Goal: Task Accomplishment & Management: Complete application form

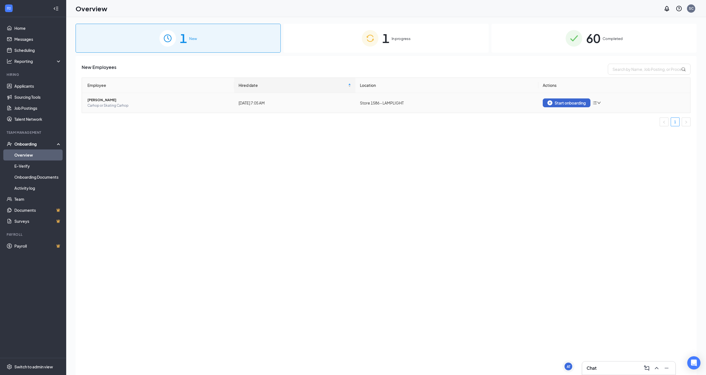
click at [583, 102] on div "Start onboarding" at bounding box center [567, 102] width 38 height 5
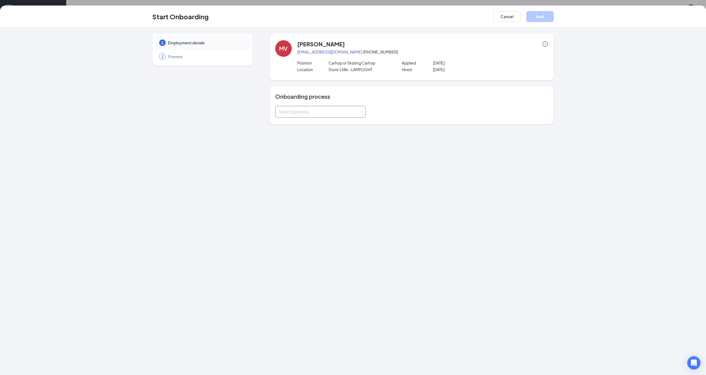
click at [302, 110] on div "Select a process" at bounding box center [319, 112] width 81 height 6
click at [300, 123] on span "$13/hr or less - No Approval Needed" at bounding box center [309, 123] width 65 height 5
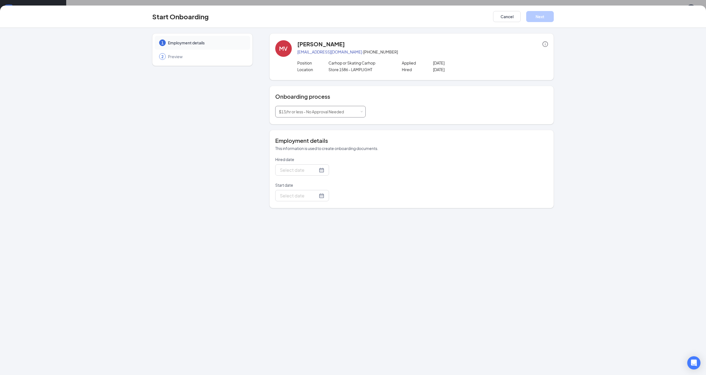
type input "[DATE]"
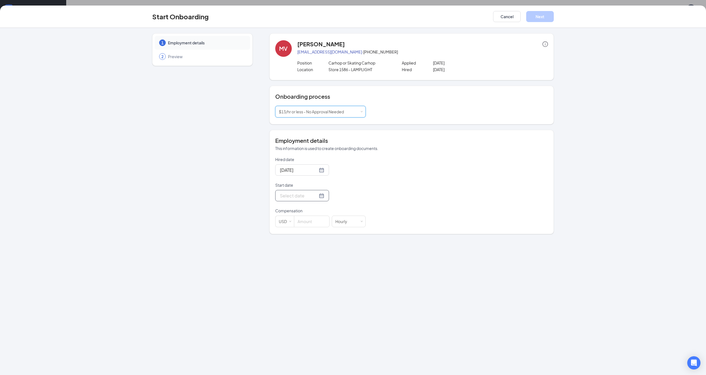
click at [320, 197] on div at bounding box center [302, 195] width 44 height 7
type input "[DATE]"
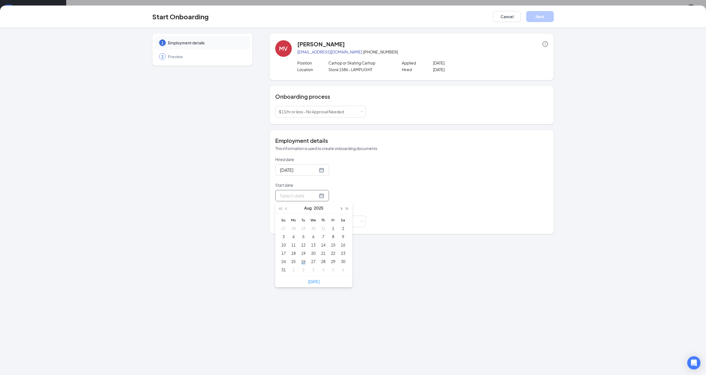
click at [342, 210] on button "button" at bounding box center [341, 207] width 6 height 11
type input "[DATE]"
click at [305, 235] on div "9" at bounding box center [303, 236] width 7 height 7
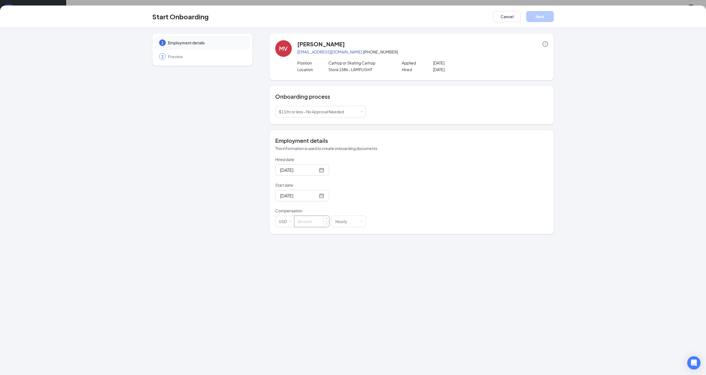
click at [305, 222] on input at bounding box center [311, 221] width 35 height 11
type input "5"
click at [419, 203] on div "Hired date [DATE] Start date [DATE] [DATE] Su Mo Tu We Th Fr Sa 31 1 2 3 4 5 6 …" at bounding box center [411, 192] width 273 height 71
click at [542, 14] on button "Next" at bounding box center [540, 16] width 28 height 11
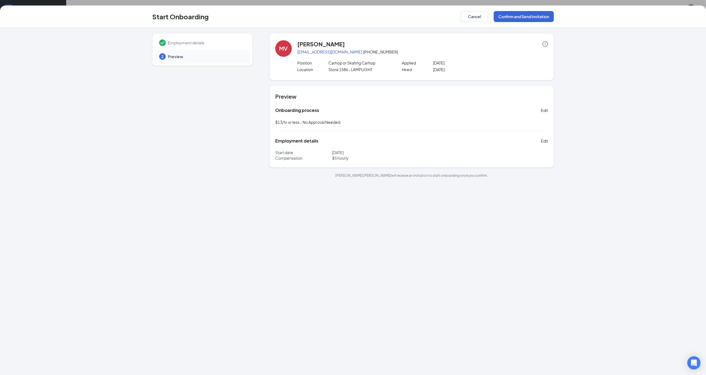
click at [520, 18] on button "Confirm and Send Invitation" at bounding box center [524, 16] width 60 height 11
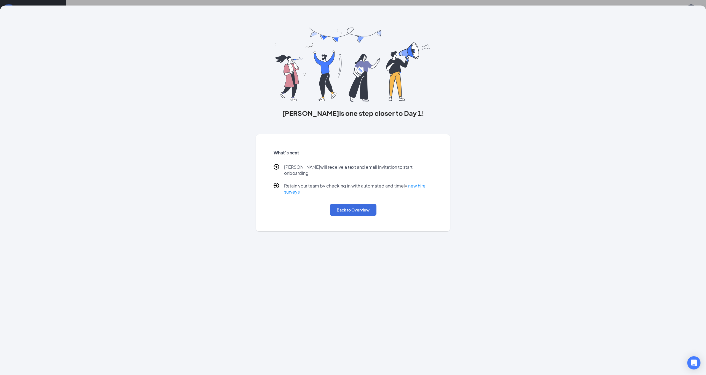
click at [347, 198] on div "What’s next [PERSON_NAME] will receive a text and email invitation to start onb…" at bounding box center [353, 182] width 172 height 79
click at [347, 204] on button "Back to Overview" at bounding box center [353, 210] width 47 height 12
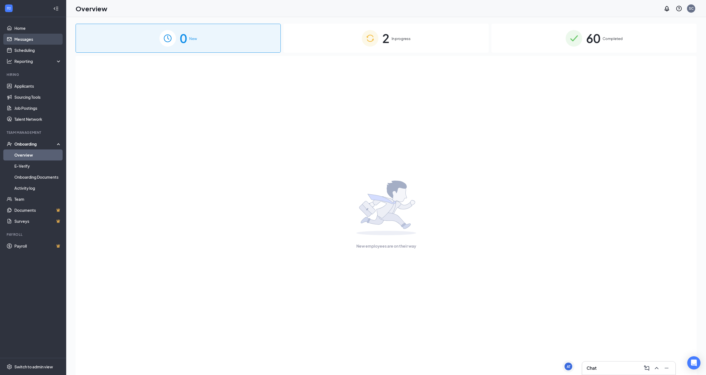
click at [19, 43] on link "Messages" at bounding box center [37, 39] width 47 height 11
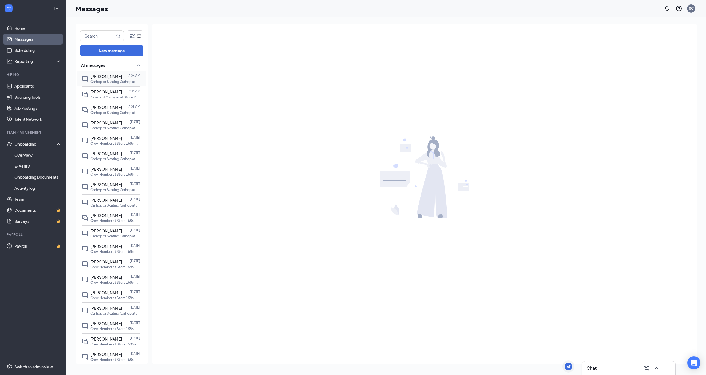
click at [122, 77] on div at bounding box center [125, 76] width 6 height 6
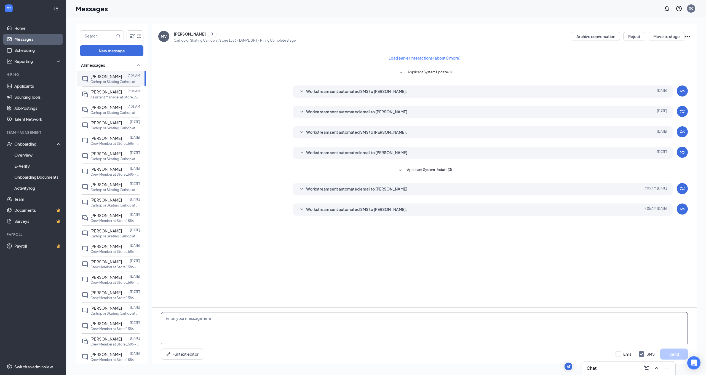
click at [291, 329] on textarea at bounding box center [424, 328] width 527 height 33
type textarea "H"
click at [530, 321] on textarea "Good Morning [PERSON_NAME] we are thrilled to welcome you to team Lamplight. if…" at bounding box center [424, 328] width 527 height 33
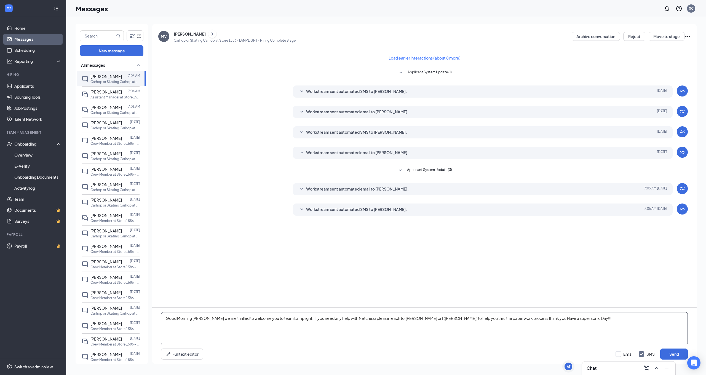
click at [530, 321] on textarea "Good Morning [PERSON_NAME] we are thrilled to welcome you to team Lamplight. if…" at bounding box center [424, 328] width 527 height 33
click at [531, 319] on textarea "Good Morning [PERSON_NAME] we are thrilled to welcome you to team Lamplight. if…" at bounding box center [424, 328] width 527 height 33
click at [530, 320] on textarea "Good Morning [PERSON_NAME] we are thrilled to welcome you to team Lamplight. if…" at bounding box center [424, 328] width 527 height 33
click at [541, 320] on textarea "Good Morning [PERSON_NAME] we are thrilled to welcome you to team Lamplight. if…" at bounding box center [424, 328] width 527 height 33
click at [552, 329] on textarea "Good Morning [PERSON_NAME] we are thrilled to welcome you to team Lamplight. if…" at bounding box center [424, 328] width 527 height 33
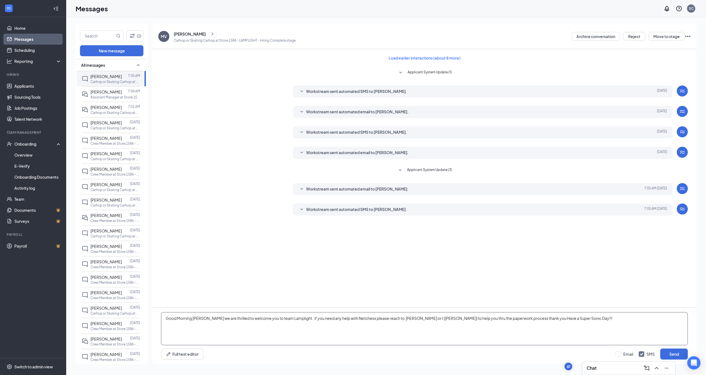
click at [567, 321] on textarea "Good Morning [PERSON_NAME] we are thrilled to welcome you to team Lamplight. if…" at bounding box center [424, 328] width 527 height 33
drag, startPoint x: 431, startPoint y: 319, endPoint x: 529, endPoint y: 324, distance: 98.6
click at [529, 324] on textarea "Good Morning [PERSON_NAME] we are thrilled to welcome you to team Lamplight. if…" at bounding box center [424, 328] width 527 height 33
click at [530, 326] on textarea "Good Morning [PERSON_NAME] we are thrilled to welcome you to team Lamplight. if…" at bounding box center [424, 328] width 527 height 33
type textarea "Good Morning [PERSON_NAME] we are thrilled to welcome you to team Lamplight. if…"
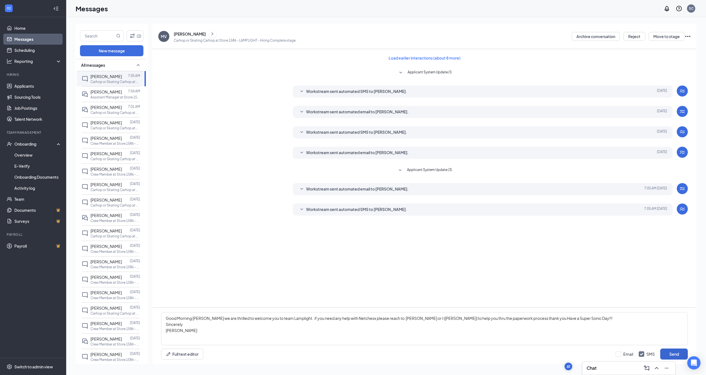
click at [667, 351] on button "Send" at bounding box center [674, 354] width 28 height 11
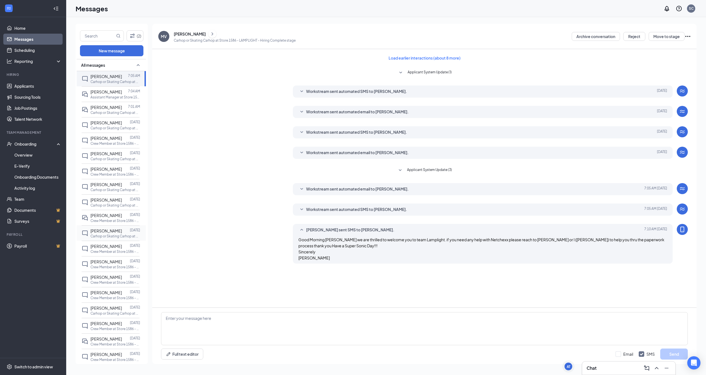
click at [131, 235] on p "Carhop or Skating Carhop at Store 1586 - LAMPLIGHT" at bounding box center [115, 236] width 50 height 5
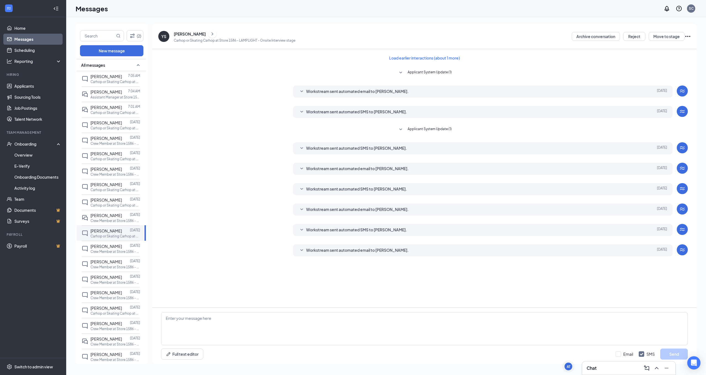
click at [212, 33] on icon "ChevronRight" at bounding box center [213, 33] width 2 height 3
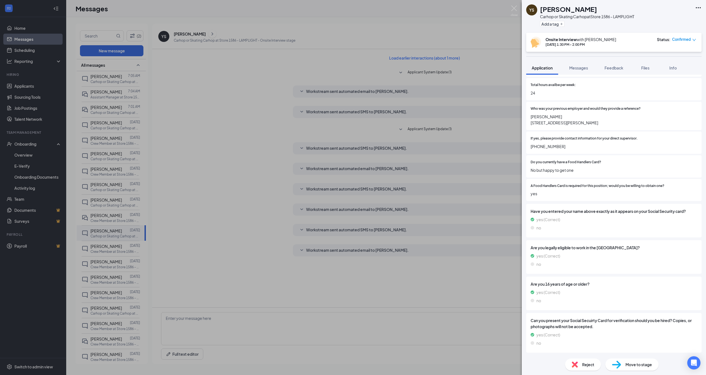
scroll to position [355, 0]
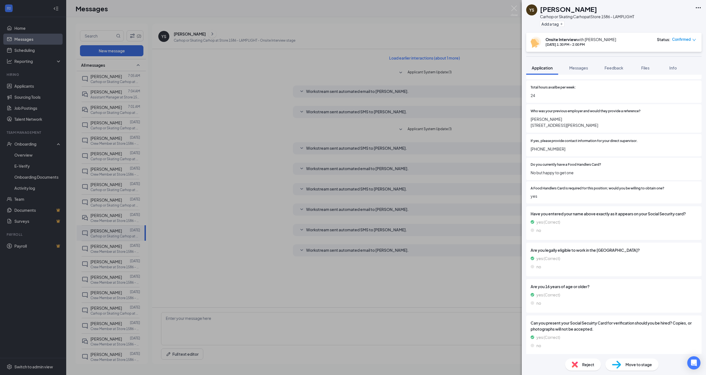
click at [623, 361] on div "Move to stage" at bounding box center [631, 365] width 53 height 12
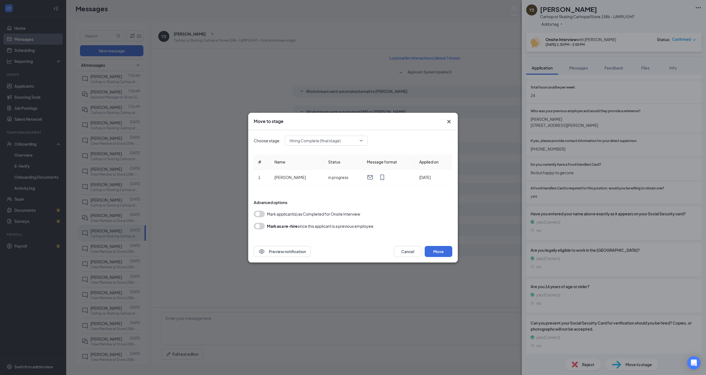
click at [258, 212] on button "button" at bounding box center [259, 214] width 11 height 7
click at [440, 250] on button "Move" at bounding box center [439, 251] width 28 height 11
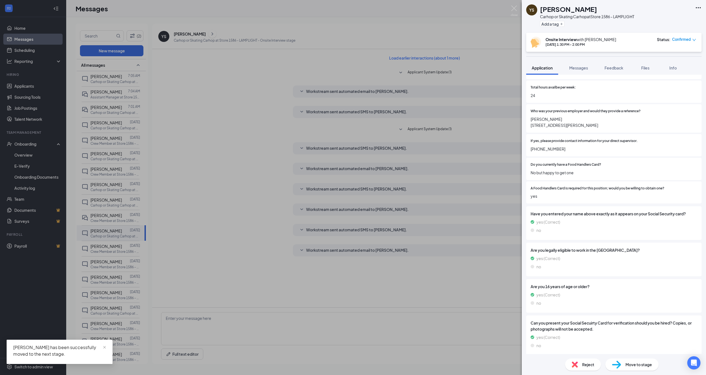
click at [276, 270] on div "YS [PERSON_NAME] Carhop or Skating Carhop at Store 1586 - LAMPLIGHT Add a tag O…" at bounding box center [353, 187] width 706 height 375
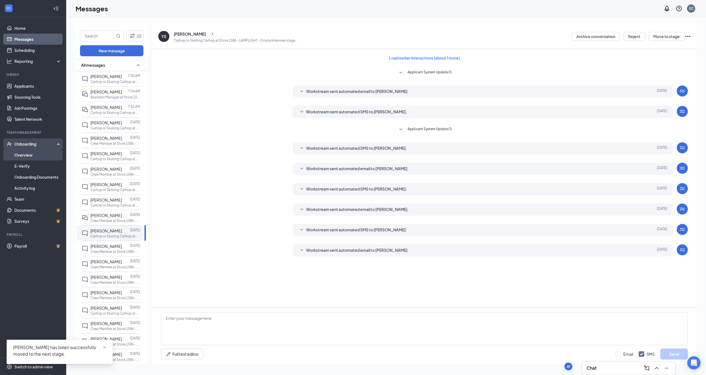
click at [32, 153] on link "Overview" at bounding box center [37, 155] width 47 height 11
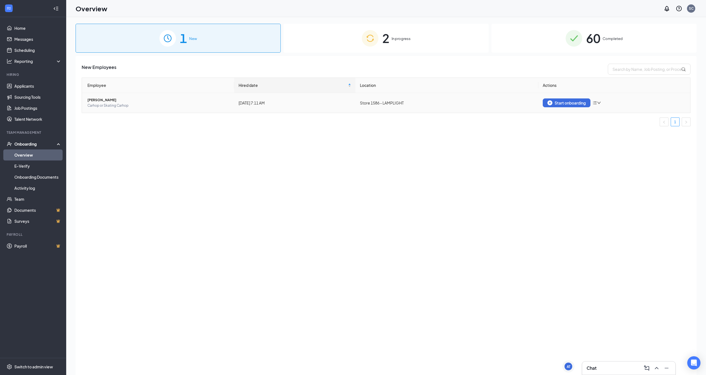
click at [600, 102] on icon "down" at bounding box center [599, 103] width 4 height 4
click at [556, 101] on div "Start onboarding" at bounding box center [567, 102] width 38 height 5
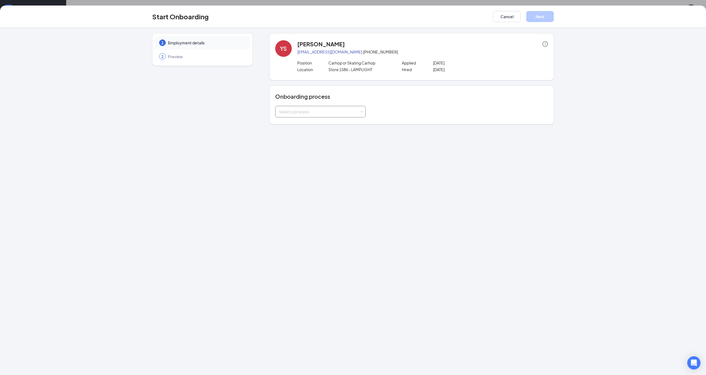
click at [342, 110] on div "Select a process" at bounding box center [319, 112] width 81 height 6
click at [323, 123] on span "$13/hr or less - No Approval Needed" at bounding box center [309, 123] width 65 height 5
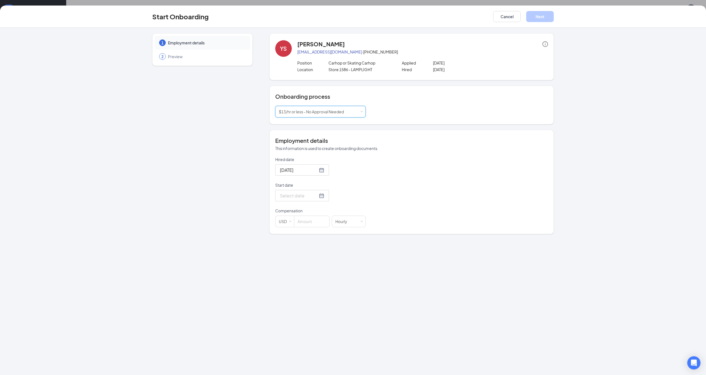
click at [325, 194] on div at bounding box center [302, 195] width 54 height 11
click at [323, 195] on div at bounding box center [302, 195] width 54 height 11
type input "[DATE]"
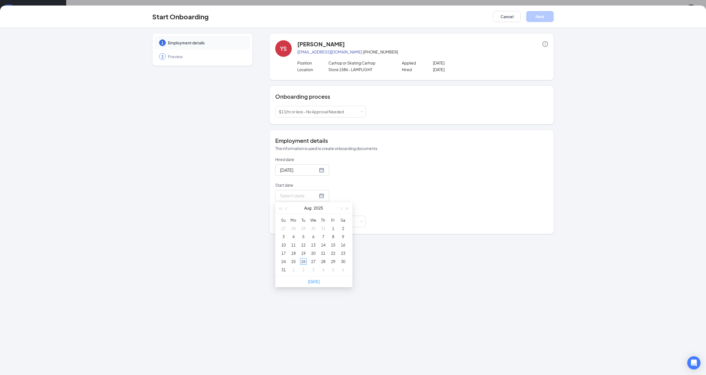
type input "[DATE]"
click at [342, 207] on button "button" at bounding box center [341, 207] width 6 height 11
type input "[DATE]"
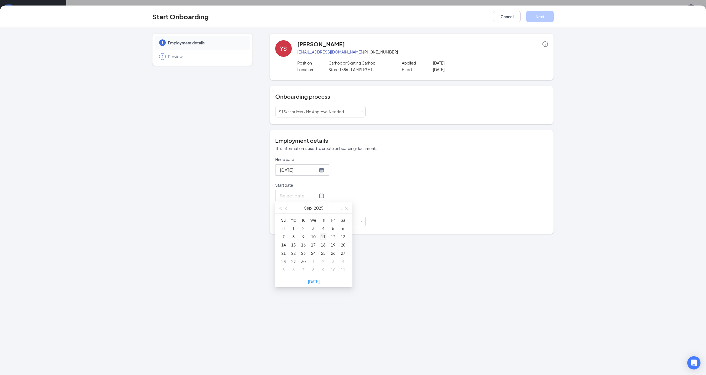
type input "[DATE]"
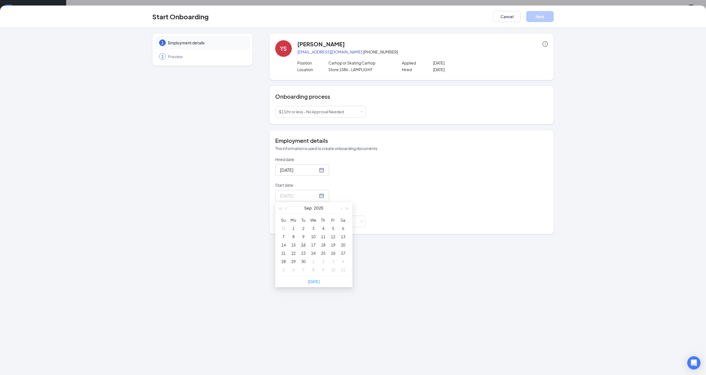
click at [305, 243] on div "16" at bounding box center [303, 245] width 7 height 7
click at [317, 225] on input at bounding box center [311, 221] width 35 height 11
type input "5"
click at [538, 18] on button "Next" at bounding box center [540, 16] width 28 height 11
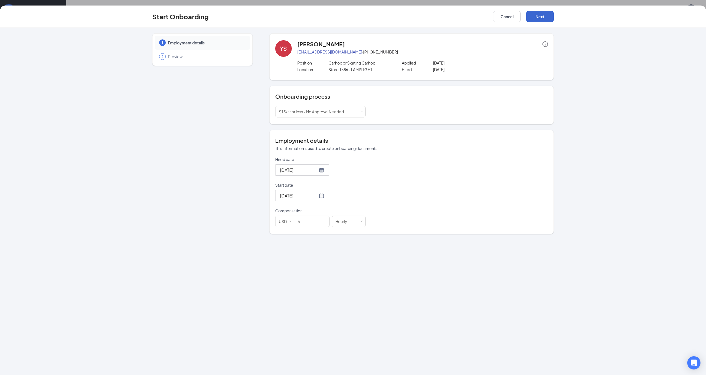
scroll to position [3, 0]
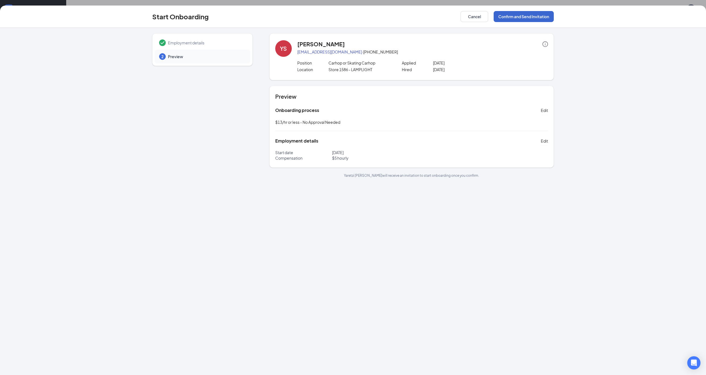
click at [527, 18] on button "Confirm and Send Invitation" at bounding box center [524, 16] width 60 height 11
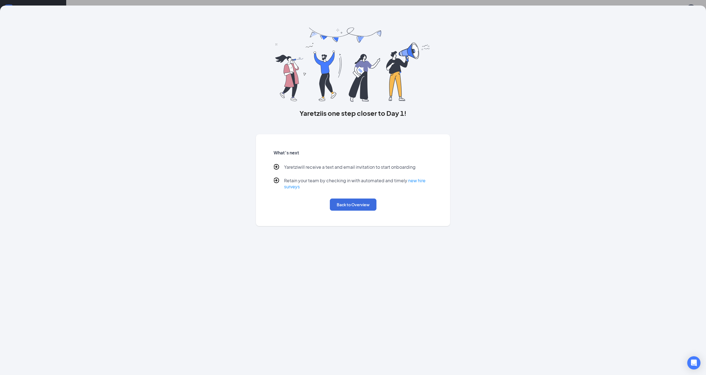
scroll to position [5, 0]
click at [342, 205] on button "Back to Overview" at bounding box center [353, 205] width 47 height 12
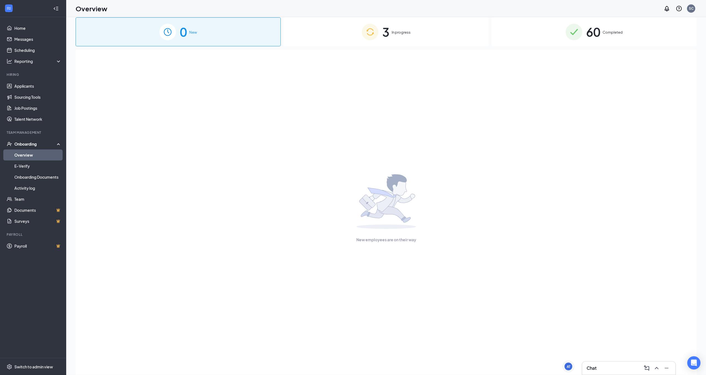
scroll to position [6, 0]
click at [19, 38] on link "Messages" at bounding box center [37, 39] width 47 height 11
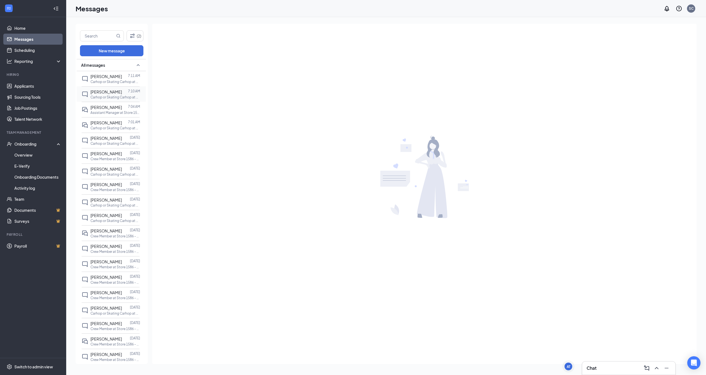
click at [98, 96] on p "Carhop or Skating Carhop at Store 1586 - LAMPLIGHT" at bounding box center [115, 97] width 50 height 5
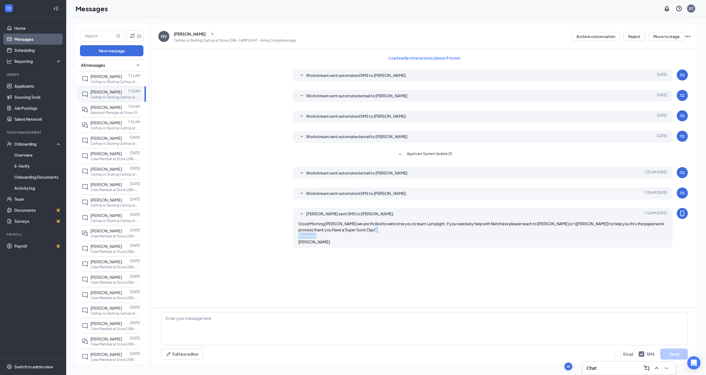
drag, startPoint x: 334, startPoint y: 244, endPoint x: 325, endPoint y: 247, distance: 9.4
click at [325, 245] on div "Good Morning [PERSON_NAME] we are thrilled to welcome you to team Lamplight. if…" at bounding box center [482, 233] width 369 height 24
click at [330, 245] on div "Good Morning [PERSON_NAME] we are thrilled to welcome you to team Lamplight. if…" at bounding box center [482, 233] width 369 height 24
drag, startPoint x: 323, startPoint y: 248, endPoint x: 301, endPoint y: 244, distance: 22.2
click at [302, 244] on div "Good Morning [PERSON_NAME] we are thrilled to welcome you to team Lamplight. if…" at bounding box center [482, 233] width 369 height 24
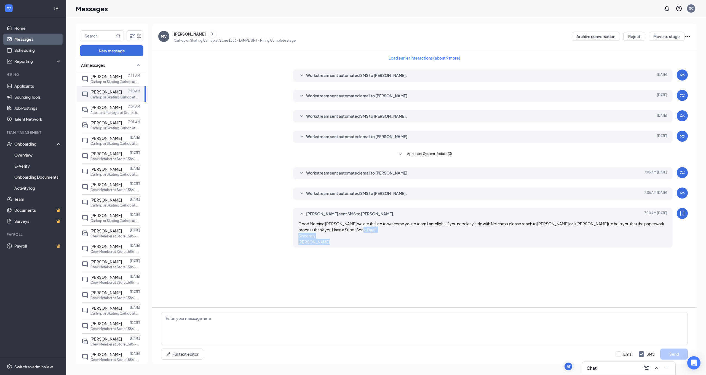
click at [300, 243] on span "Good Morning [PERSON_NAME] we are thrilled to welcome you to team Lamplight. if…" at bounding box center [481, 232] width 366 height 23
drag, startPoint x: 330, startPoint y: 247, endPoint x: 299, endPoint y: 222, distance: 39.1
click at [299, 222] on div "Good Morning [PERSON_NAME] we are thrilled to welcome you to team Lamplight. if…" at bounding box center [482, 233] width 369 height 24
copy span "Good Morning [PERSON_NAME] we are thrilled to welcome you to team Lamplight. if…"
click at [122, 77] on div at bounding box center [125, 76] width 6 height 6
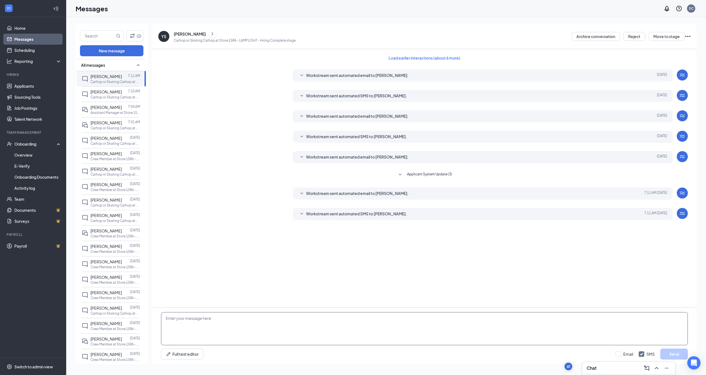
paste textarea "Good Morning [PERSON_NAME] we are thrilled to welcome you to team Lamplight. if…"
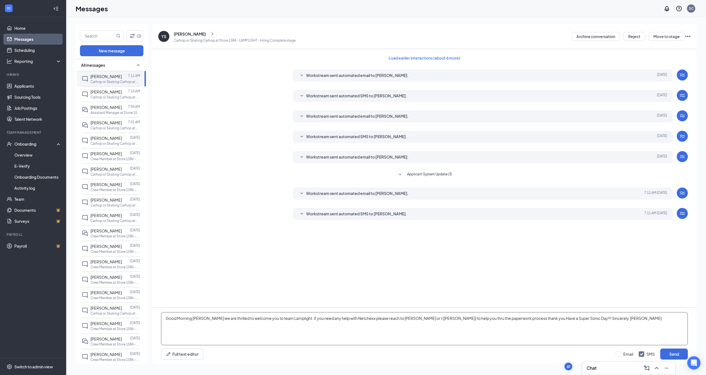
click at [205, 319] on textarea "Good Morning [PERSON_NAME] we are thrilled to welcome you to team Lamplight. if…" at bounding box center [424, 328] width 527 height 33
click at [560, 319] on textarea "Good Morning Yaretzi we are thrilled to welcome you to team Lamplight. if you n…" at bounding box center [424, 328] width 527 height 33
click at [182, 326] on textarea "Good Morning Yaretzi we are thrilled to welcome you to team Lamplight. if you n…" at bounding box center [424, 328] width 527 height 33
click at [182, 332] on textarea "Good Morning Yaretzi we are thrilled to welcome you to team Lamplight. if you n…" at bounding box center [424, 328] width 527 height 33
type textarea "Good Morning Yaretzi we are thrilled to welcome you to team Lamplight. if you n…"
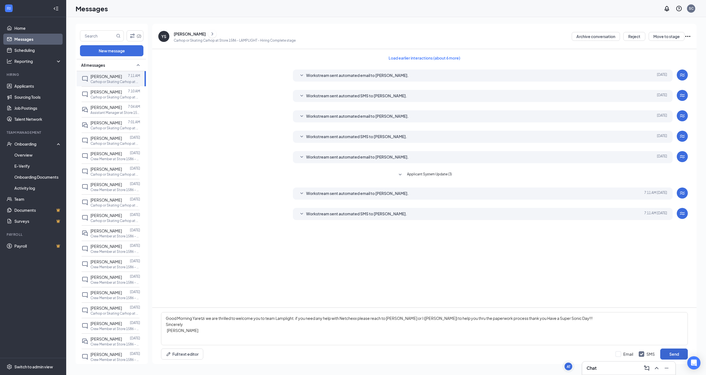
click at [666, 351] on button "Send" at bounding box center [674, 354] width 28 height 11
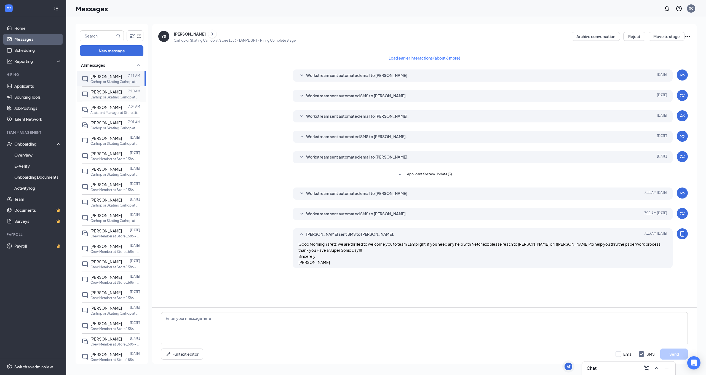
click at [110, 92] on span "[PERSON_NAME]" at bounding box center [105, 91] width 31 height 5
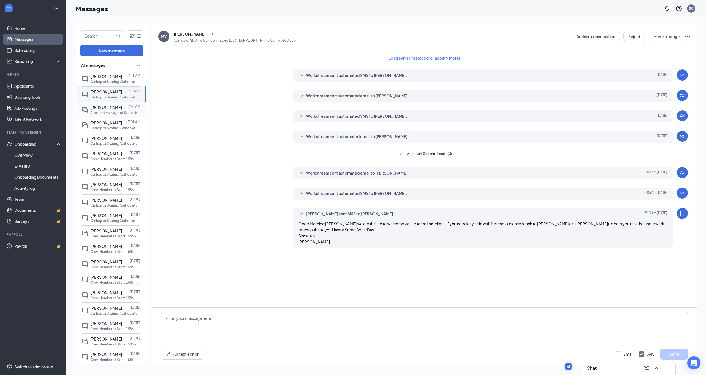
drag, startPoint x: 110, startPoint y: 108, endPoint x: 110, endPoint y: 112, distance: 4.1
click at [110, 108] on span "[PERSON_NAME]" at bounding box center [105, 107] width 31 height 5
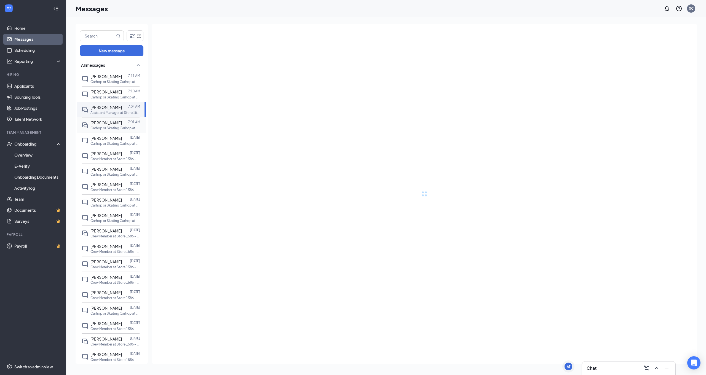
click at [122, 121] on div at bounding box center [125, 123] width 6 height 6
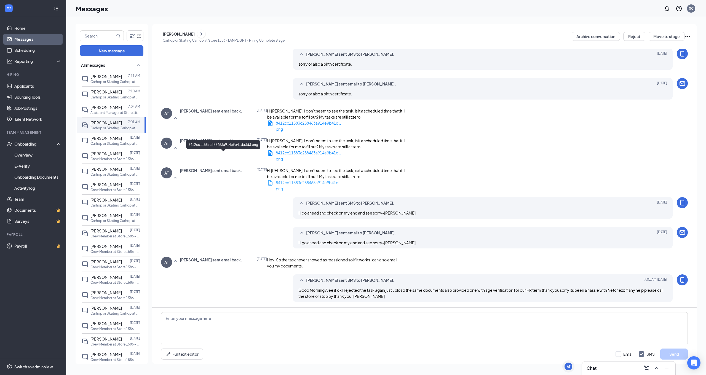
click at [276, 180] on div "8412cc11583c288463a914e9b41da3d3.png" at bounding box center [309, 183] width 66 height 6
click at [114, 141] on div "[PERSON_NAME]" at bounding box center [105, 138] width 31 height 6
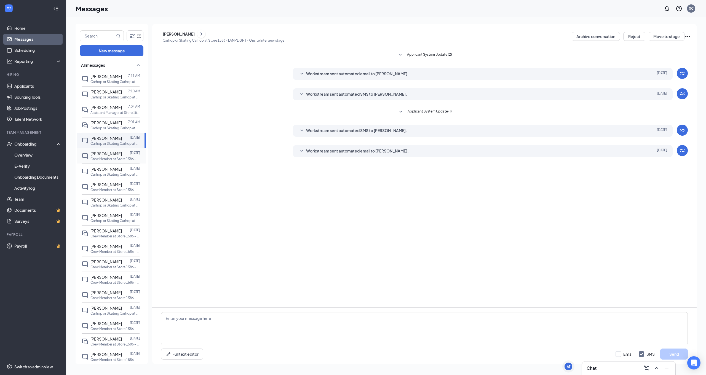
click at [122, 151] on div at bounding box center [126, 154] width 8 height 6
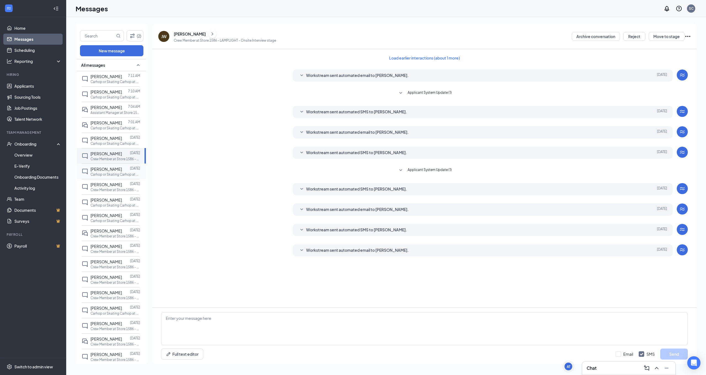
click at [113, 172] on p "Carhop or Skating Carhop at Store 1586 - LAMPLIGHT" at bounding box center [115, 174] width 50 height 5
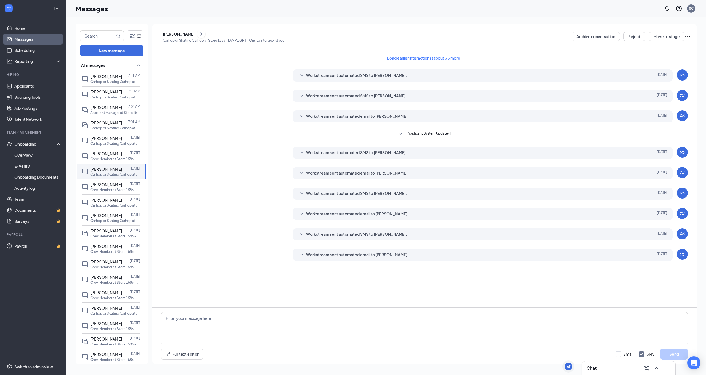
click at [186, 34] on div "[PERSON_NAME]" at bounding box center [179, 34] width 32 height 6
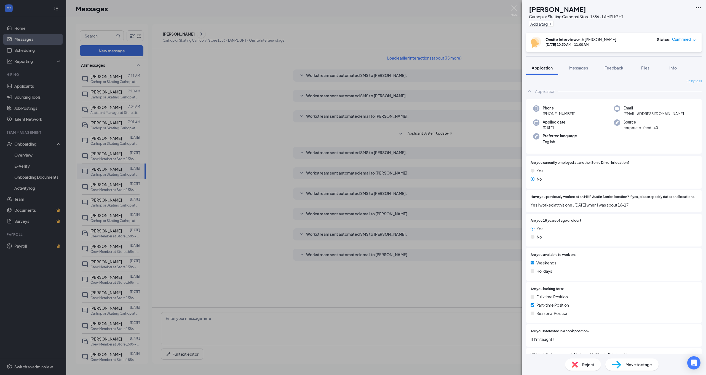
click at [700, 7] on icon "Ellipses" at bounding box center [698, 7] width 7 height 7
click at [652, 21] on link "View full application" at bounding box center [657, 18] width 36 height 6
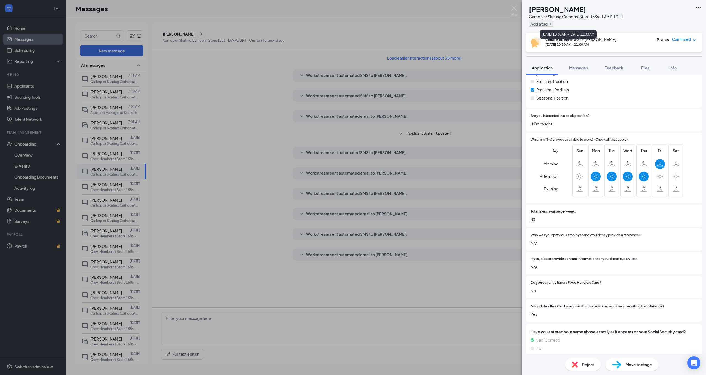
scroll to position [216, 0]
click at [439, 33] on div "AC Anijae [PERSON_NAME] Carhop or Skating Carhop at Store 1586 - LAMPLIGHT Add …" at bounding box center [353, 187] width 706 height 375
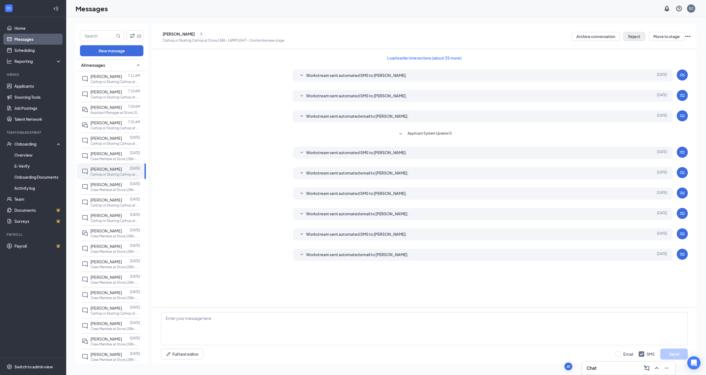
click at [631, 36] on button "Reject" at bounding box center [634, 36] width 22 height 9
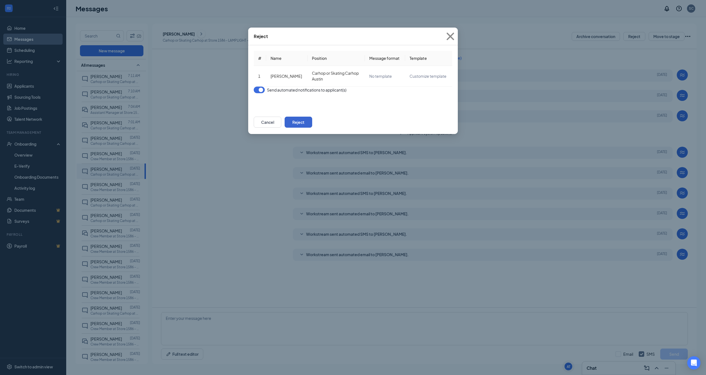
click at [312, 128] on button "Reject" at bounding box center [299, 122] width 28 height 11
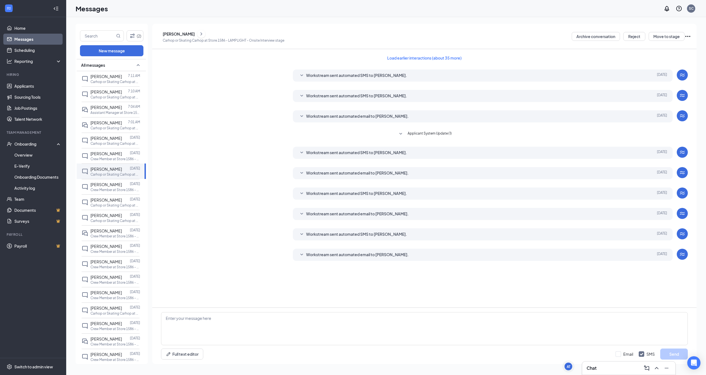
click at [689, 35] on icon "Ellipses" at bounding box center [688, 36] width 7 height 7
drag, startPoint x: 484, startPoint y: 297, endPoint x: 449, endPoint y: 265, distance: 48.0
click at [480, 295] on div "Load earlier interactions (about 35 more) Workstream sent automated SMS to [PER…" at bounding box center [424, 178] width 544 height 258
click at [433, 270] on span "Applicant System Update (1)" at bounding box center [430, 272] width 44 height 7
drag, startPoint x: 416, startPoint y: 282, endPoint x: 472, endPoint y: 287, distance: 55.6
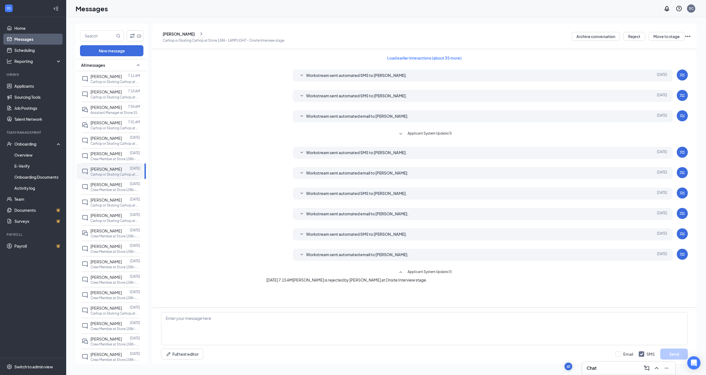
click at [472, 283] on div "[DATE] 7:15 AM [PERSON_NAME] is rejected by [PERSON_NAME] at Onsite Interview s…" at bounding box center [424, 280] width 316 height 6
click at [204, 33] on icon "ChevronRight" at bounding box center [202, 34] width 6 height 7
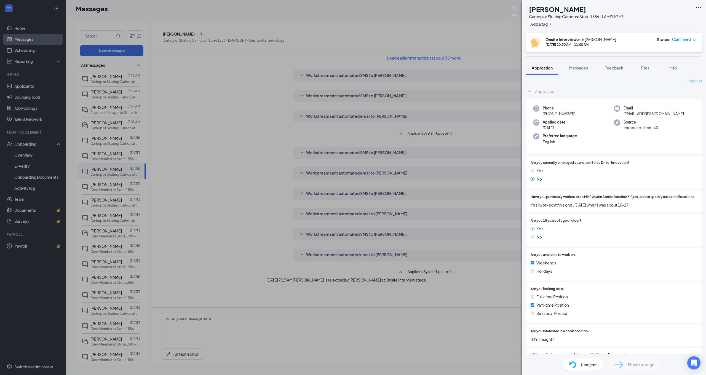
click at [498, 92] on div "AC Anijae [PERSON_NAME] Carhop or Skating Carhop at Store 1586 - LAMPLIGHT Add …" at bounding box center [353, 187] width 706 height 375
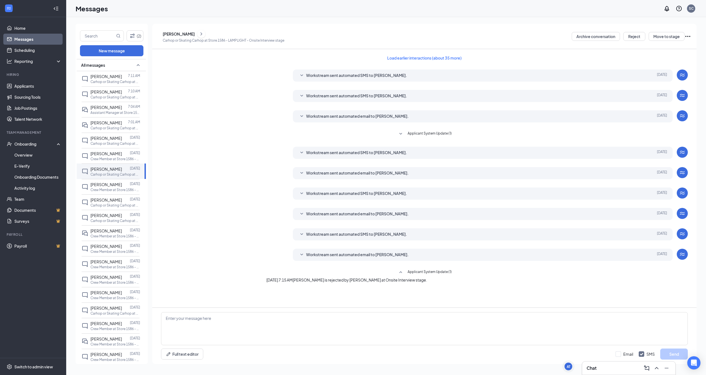
click at [688, 36] on icon "Ellipses" at bounding box center [688, 36] width 7 height 7
click at [621, 61] on div "Load earlier interactions (about 35 more) Workstream sent automated SMS to [PER…" at bounding box center [424, 168] width 527 height 239
click at [202, 33] on icon "ChevronRight" at bounding box center [202, 33] width 2 height 3
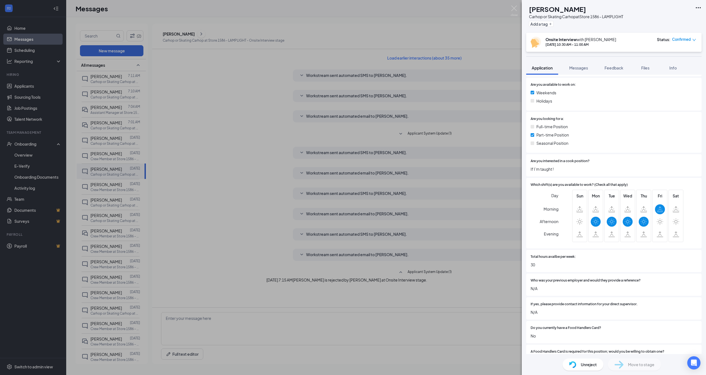
scroll to position [174, 0]
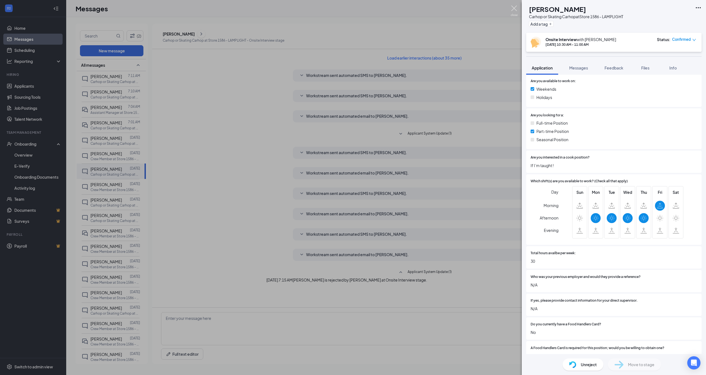
click at [515, 13] on img at bounding box center [514, 11] width 7 height 11
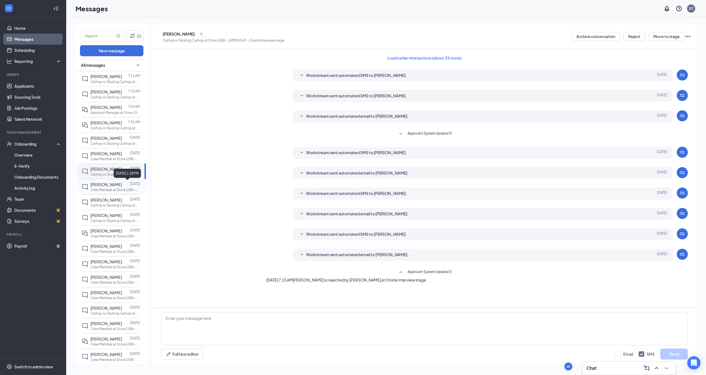
scroll to position [0, 0]
click at [116, 187] on div "[PERSON_NAME] [DATE] Crew Member at Store 1586 - LAMPLIGHT" at bounding box center [115, 186] width 50 height 11
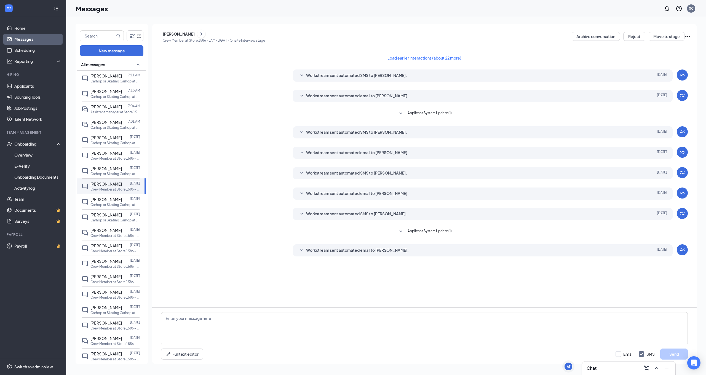
click at [427, 229] on span "Applicant System Update (1)" at bounding box center [430, 231] width 44 height 7
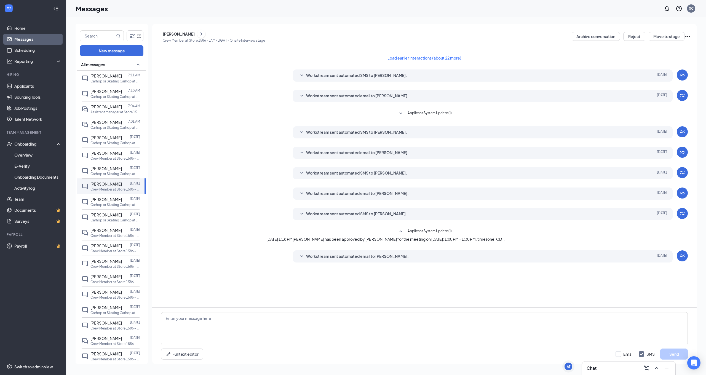
click at [435, 260] on div "Workstream sent automated email to [PERSON_NAME]." at bounding box center [474, 256] width 337 height 7
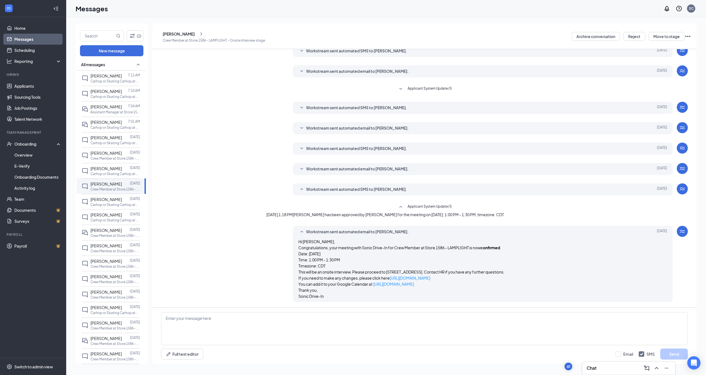
scroll to position [35, 0]
drag, startPoint x: 309, startPoint y: 250, endPoint x: 364, endPoint y: 261, distance: 55.9
click at [361, 260] on p "Date: [DATE] Time: 1:00 PM - 1:30 PM Timezone: CDT" at bounding box center [482, 260] width 369 height 18
click at [364, 261] on p "Date: [DATE] Time: 1:00 PM - 1:30 PM Timezone: CDT" at bounding box center [482, 260] width 369 height 18
click at [98, 196] on div "[PERSON_NAME]" at bounding box center [105, 199] width 31 height 6
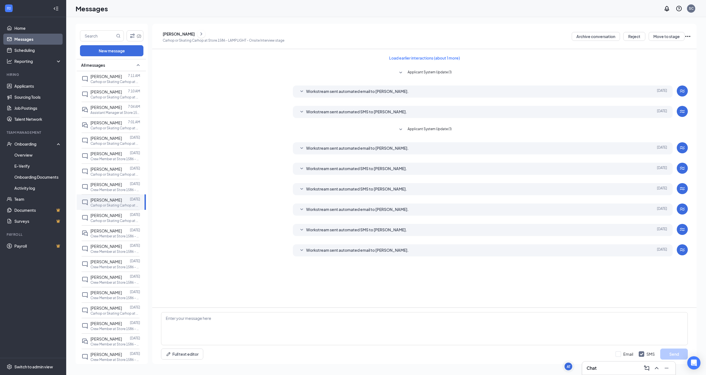
scroll to position [0, 0]
click at [311, 250] on span "Workstream sent automated email to [PERSON_NAME]." at bounding box center [357, 250] width 103 height 7
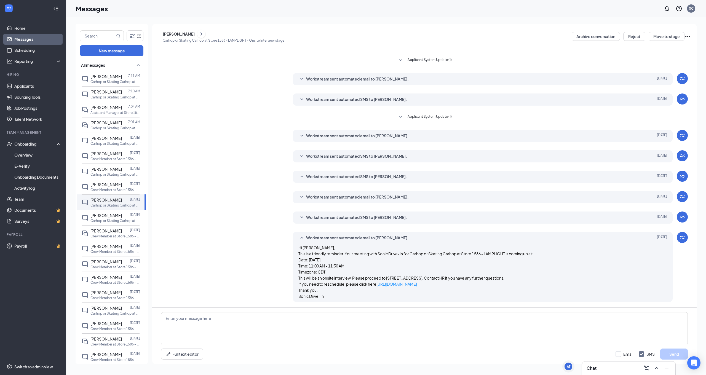
scroll to position [18, 0]
click at [102, 221] on p "Carhop or Skating Carhop at Store 1586 - LAMPLIGHT" at bounding box center [115, 220] width 50 height 5
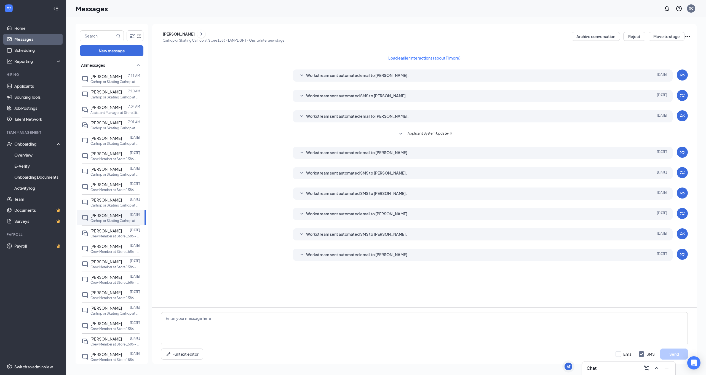
click at [331, 253] on span "Workstream sent automated email to [PERSON_NAME]." at bounding box center [357, 255] width 103 height 7
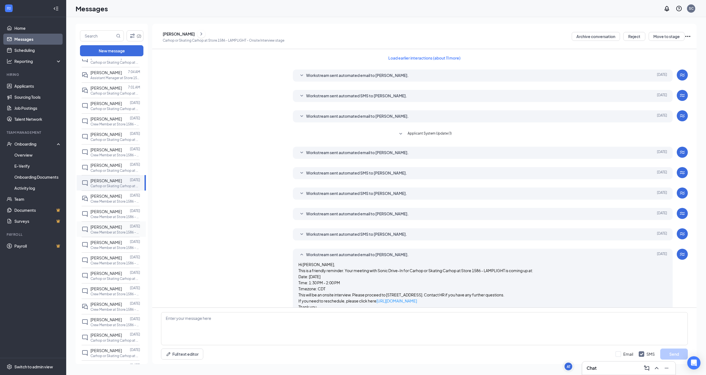
scroll to position [37, 0]
click at [122, 240] on div at bounding box center [126, 240] width 8 height 6
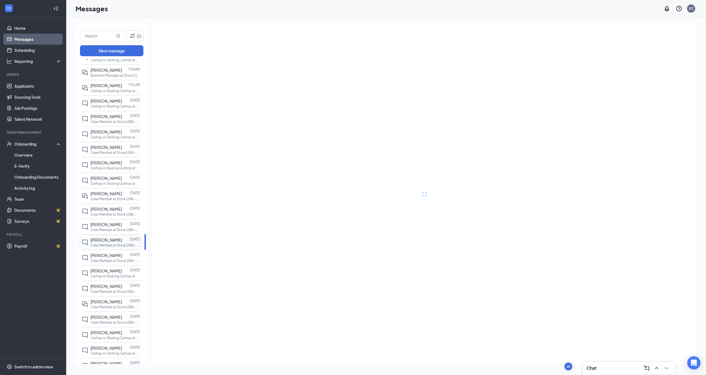
scroll to position [38, 0]
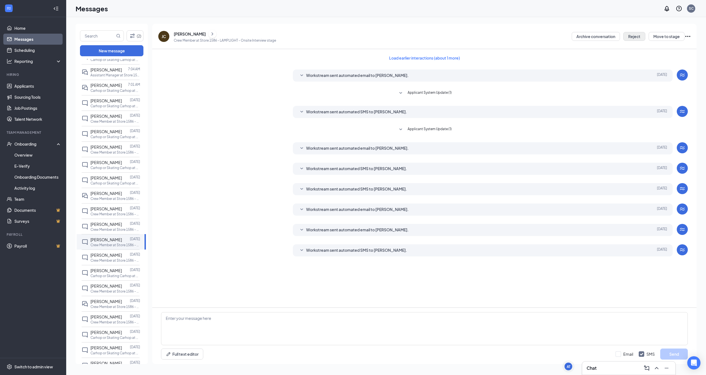
click at [640, 36] on button "Reject" at bounding box center [634, 36] width 22 height 9
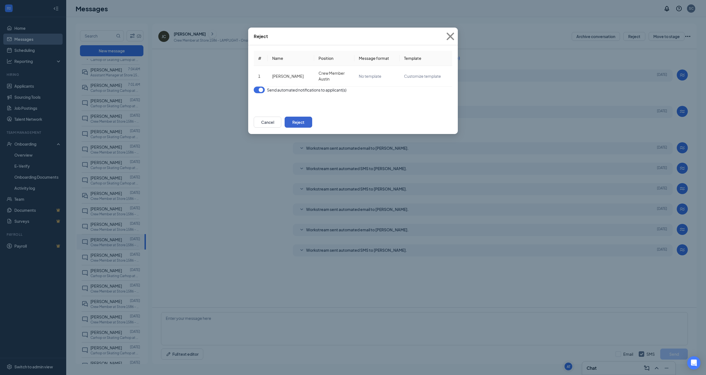
click at [312, 128] on button "Reject" at bounding box center [299, 122] width 28 height 11
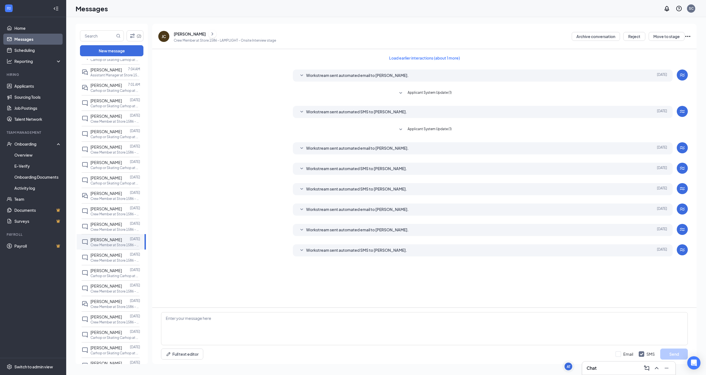
click at [688, 34] on icon "Ellipses" at bounding box center [688, 36] width 7 height 7
click at [491, 48] on div "[PERSON_NAME] [PERSON_NAME] Crew Member at Store 1586 - LAMPLIGHT - Onsite Inte…" at bounding box center [424, 36] width 544 height 25
click at [105, 272] on span "[PERSON_NAME]" at bounding box center [105, 270] width 31 height 5
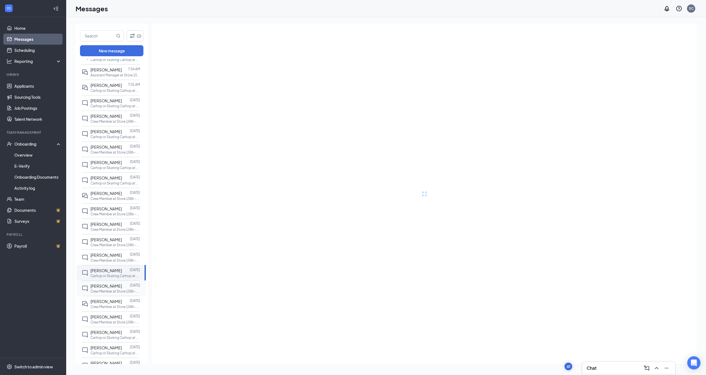
click at [99, 287] on span "[PERSON_NAME]" at bounding box center [105, 286] width 31 height 5
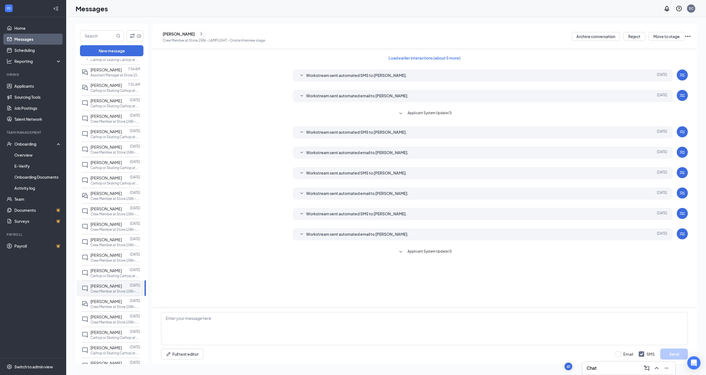
click at [430, 252] on span "Applicant System Update (1)" at bounding box center [430, 252] width 44 height 7
click at [635, 36] on button "Reject" at bounding box center [634, 36] width 22 height 9
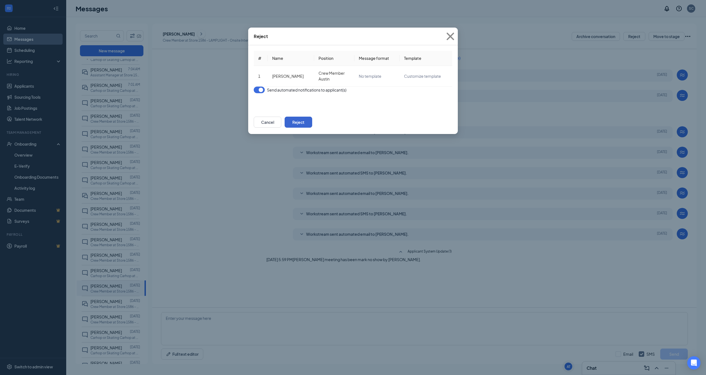
click at [312, 128] on button "Reject" at bounding box center [299, 122] width 28 height 11
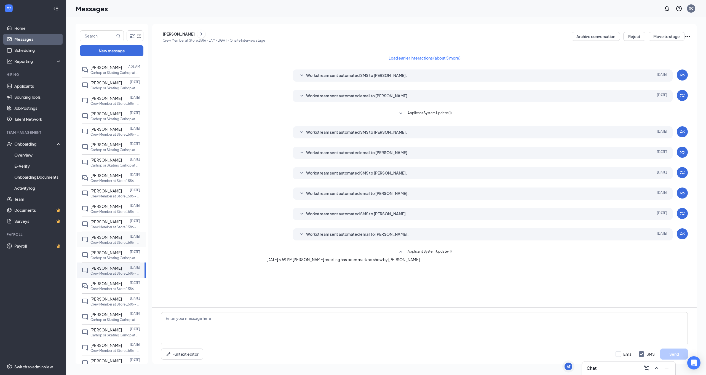
scroll to position [57, 0]
click at [108, 282] on span "[PERSON_NAME]" at bounding box center [105, 281] width 31 height 5
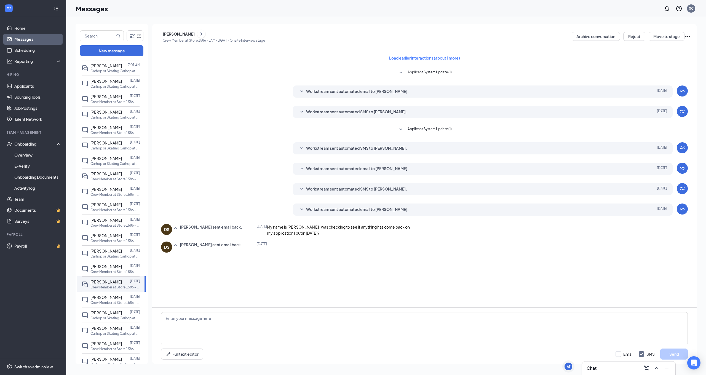
drag, startPoint x: 197, startPoint y: 239, endPoint x: 272, endPoint y: 244, distance: 75.0
click at [272, 236] on div "My name is [PERSON_NAME] I was checking to see if anything has come back on my …" at bounding box center [338, 230] width 143 height 12
click at [273, 236] on div "My name is [PERSON_NAME] I was checking to see if anything has come back on my …" at bounding box center [338, 230] width 143 height 12
drag, startPoint x: 249, startPoint y: 245, endPoint x: 184, endPoint y: 240, distance: 65.0
click at [267, 236] on div "My name is [PERSON_NAME] I was checking to see if anything has come back on my …" at bounding box center [338, 230] width 143 height 12
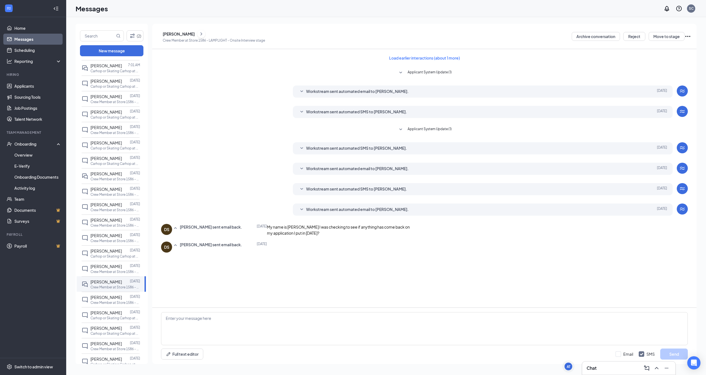
click at [179, 249] on icon "SmallChevronUp" at bounding box center [175, 245] width 7 height 7
click at [179, 250] on icon "SmallChevronDown" at bounding box center [175, 247] width 7 height 7
click at [103, 305] on div "[PERSON_NAME] [DATE] Crew Member at Store 1586 - LAMPLIGHT" at bounding box center [111, 299] width 58 height 15
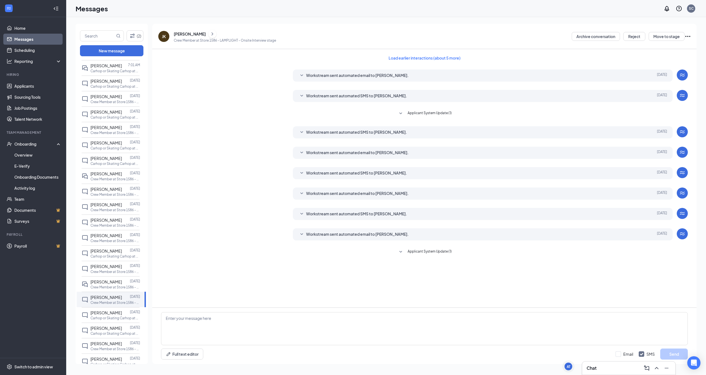
click at [426, 251] on span "Applicant System Update (1)" at bounding box center [430, 252] width 44 height 7
click at [640, 36] on button "Reject" at bounding box center [634, 36] width 22 height 9
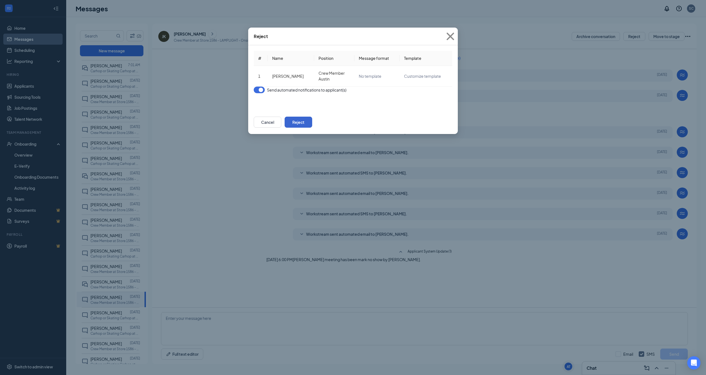
click at [312, 128] on button "Reject" at bounding box center [299, 122] width 28 height 11
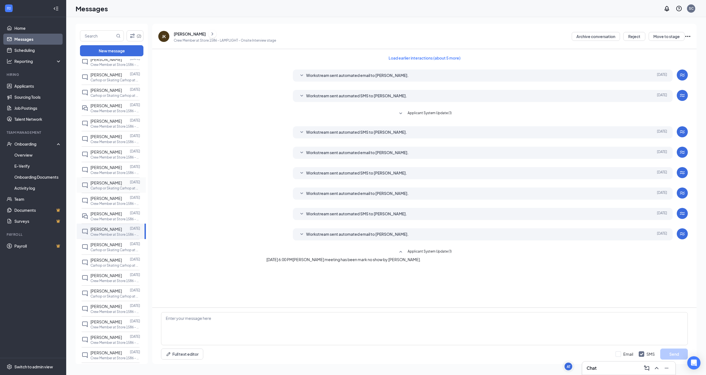
scroll to position [131, 0]
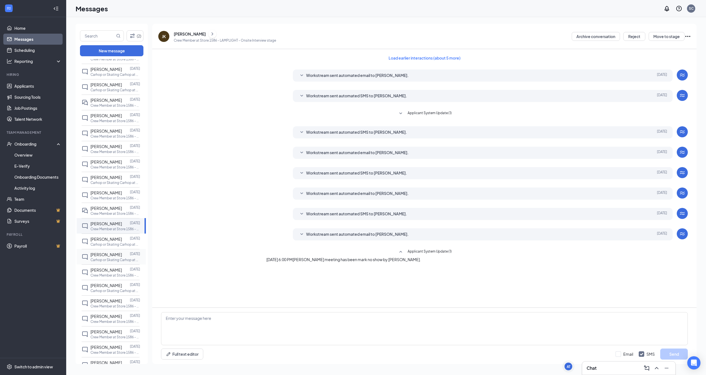
click at [108, 253] on span "[PERSON_NAME]" at bounding box center [105, 254] width 31 height 5
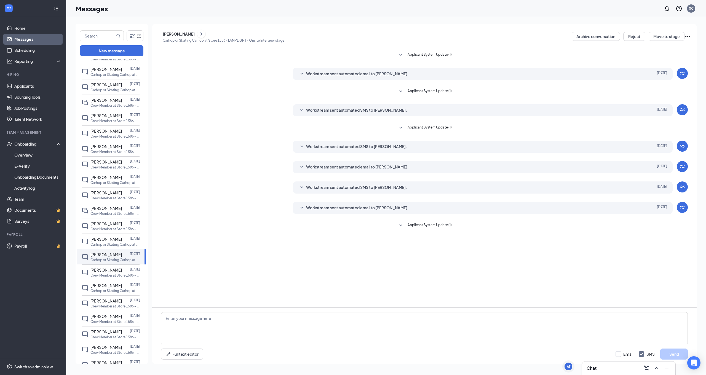
click at [421, 225] on span "Applicant System Update (1)" at bounding box center [430, 225] width 44 height 7
click at [631, 38] on button "Reject" at bounding box center [634, 36] width 22 height 9
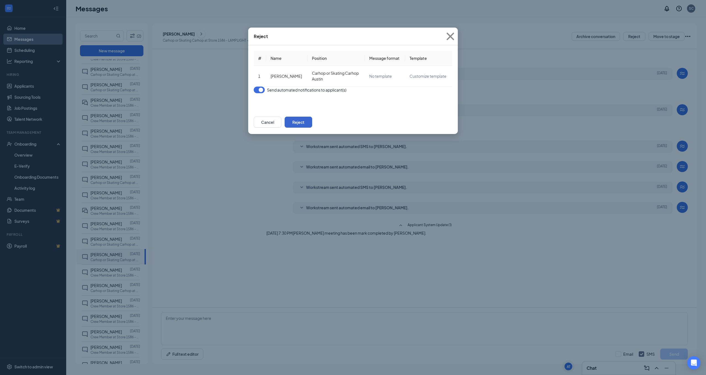
click at [312, 128] on button "Reject" at bounding box center [299, 122] width 28 height 11
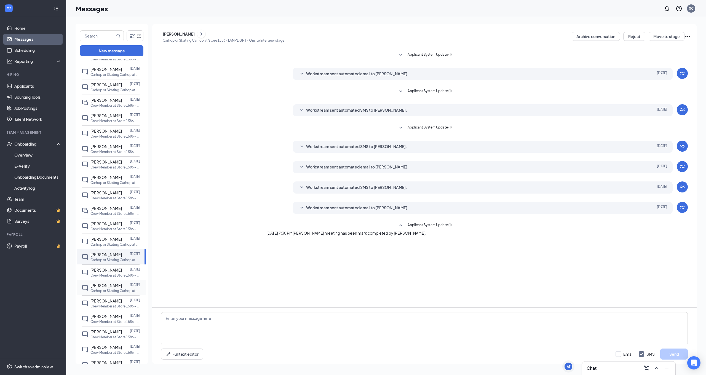
click at [100, 288] on span "[PERSON_NAME]" at bounding box center [105, 285] width 31 height 5
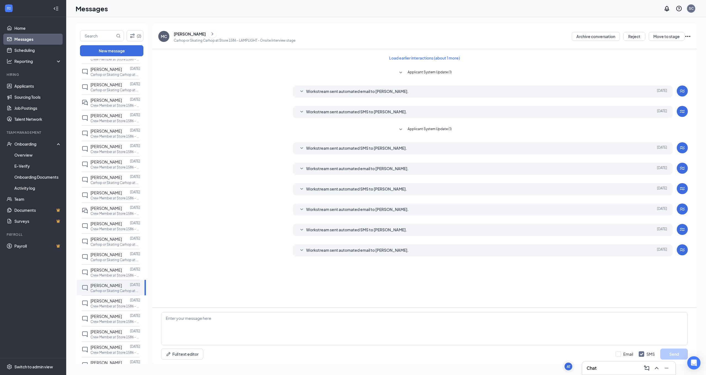
click at [342, 245] on div "Workstream sent automated email to [PERSON_NAME]. [DATE] Hi [PERSON_NAME], This…" at bounding box center [483, 250] width 380 height 12
click at [341, 249] on span "Workstream sent automated email to [PERSON_NAME]." at bounding box center [357, 250] width 103 height 7
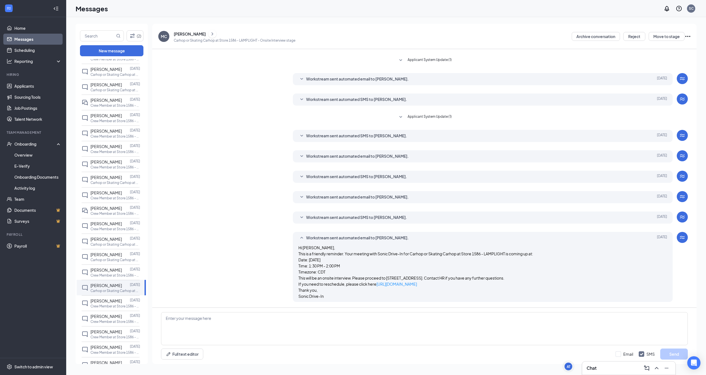
scroll to position [18, 0]
drag, startPoint x: 309, startPoint y: 255, endPoint x: 388, endPoint y: 260, distance: 79.8
click at [388, 260] on p "Date: [DATE] Time: 1:30 PM - 2:00 PM Timezone: CDT" at bounding box center [482, 266] width 369 height 18
click at [389, 260] on p "Date: [DATE] Time: 1:30 PM - 2:00 PM Timezone: CDT" at bounding box center [482, 266] width 369 height 18
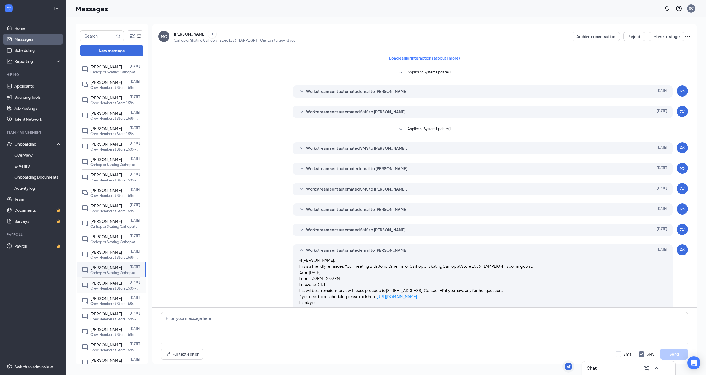
scroll to position [153, 0]
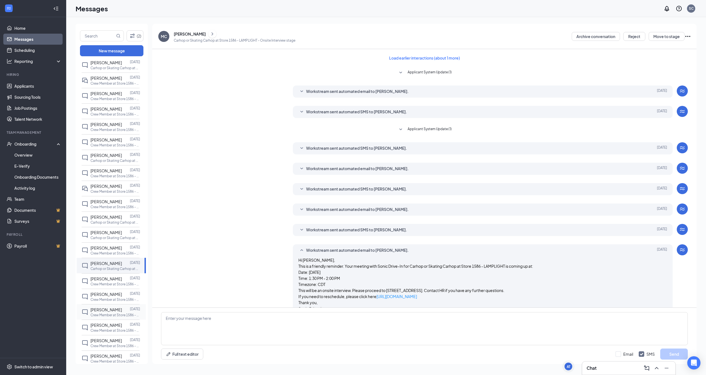
click at [125, 313] on div at bounding box center [126, 310] width 8 height 6
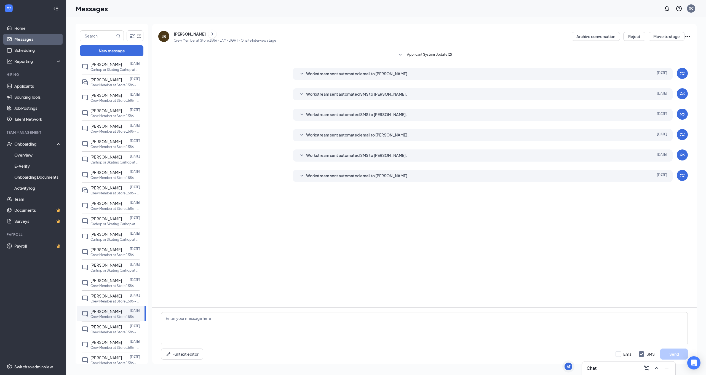
click at [361, 172] on div "Workstream sent automated email to [PERSON_NAME]. [DATE] Hi [PERSON_NAME], This…" at bounding box center [483, 176] width 380 height 12
click at [361, 179] on span "Workstream sent automated email to [PERSON_NAME]." at bounding box center [357, 176] width 103 height 7
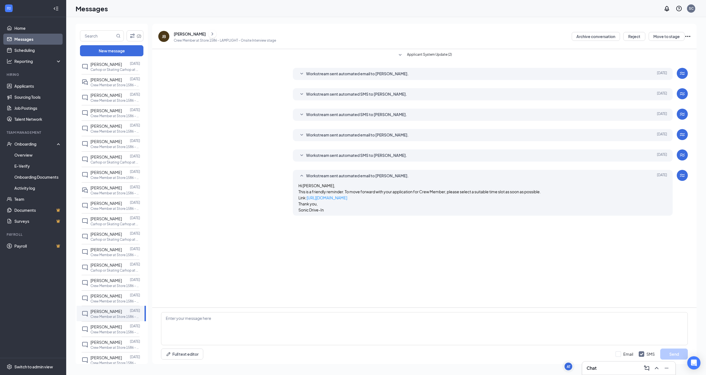
scroll to position [0, 0]
click at [326, 156] on span "Workstream sent automated SMS to [PERSON_NAME]." at bounding box center [356, 155] width 101 height 7
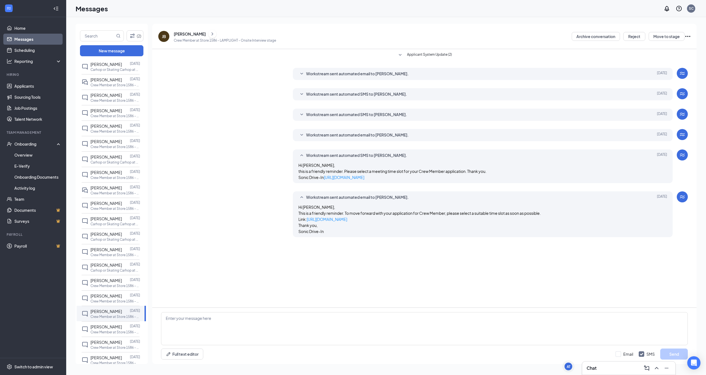
scroll to position [0, 0]
click at [259, 161] on div "Workstream sent automated SMS to [PERSON_NAME]. [DATE] Hi [PERSON_NAME], this i…" at bounding box center [424, 168] width 527 height 36
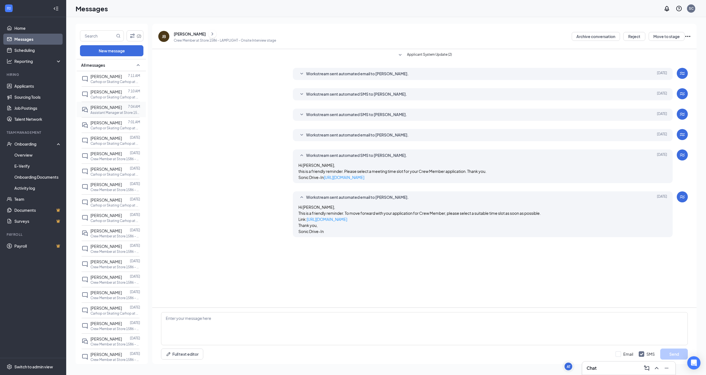
click at [101, 111] on p "Assistant Manager at Store 1586 - LAMPLIGHT" at bounding box center [115, 112] width 50 height 5
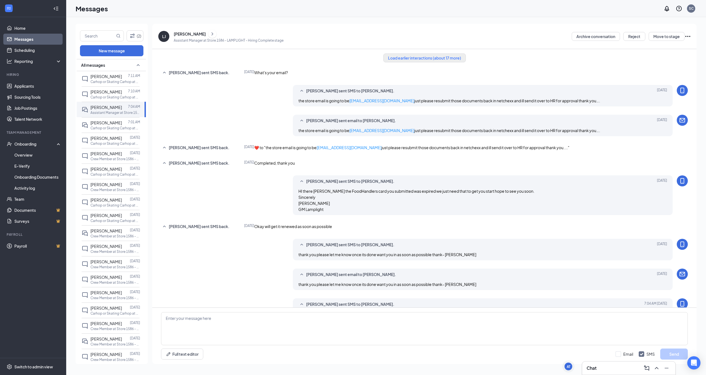
click at [426, 60] on button "Load earlier interactions (about 17 more)" at bounding box center [424, 58] width 82 height 9
